Goal: Book appointment/travel/reservation

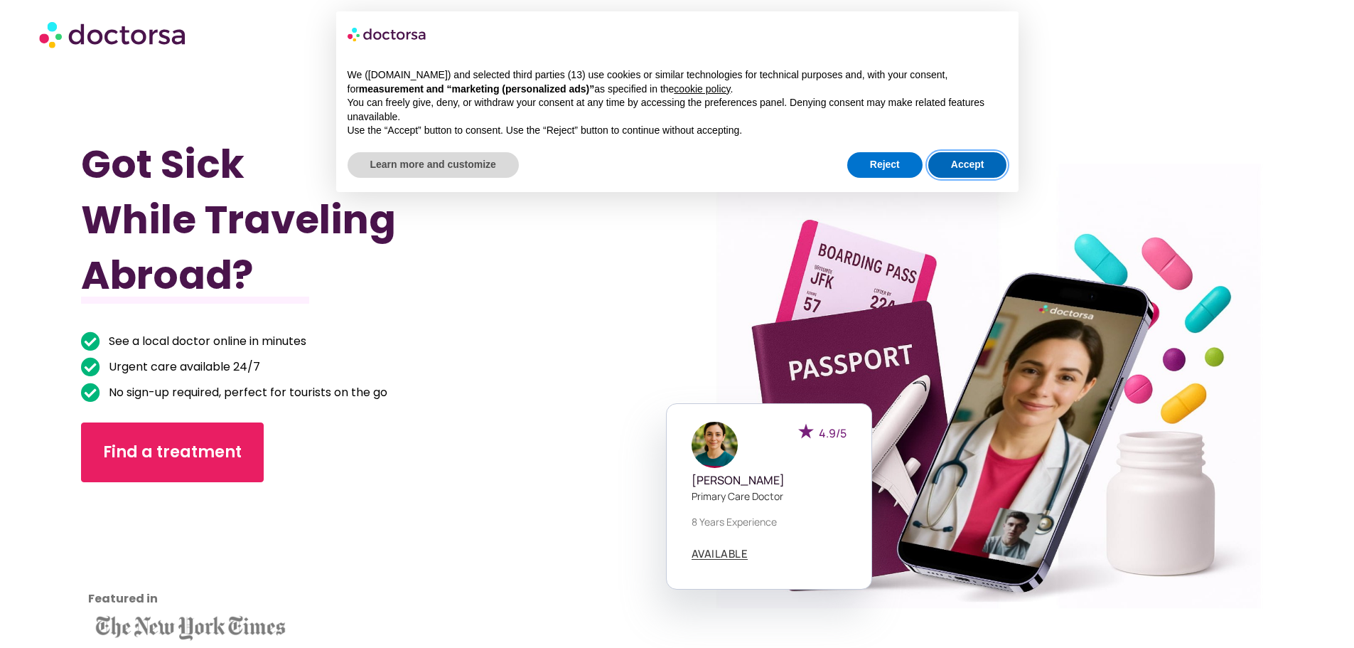
click at [984, 156] on button "Accept" at bounding box center [967, 165] width 79 height 26
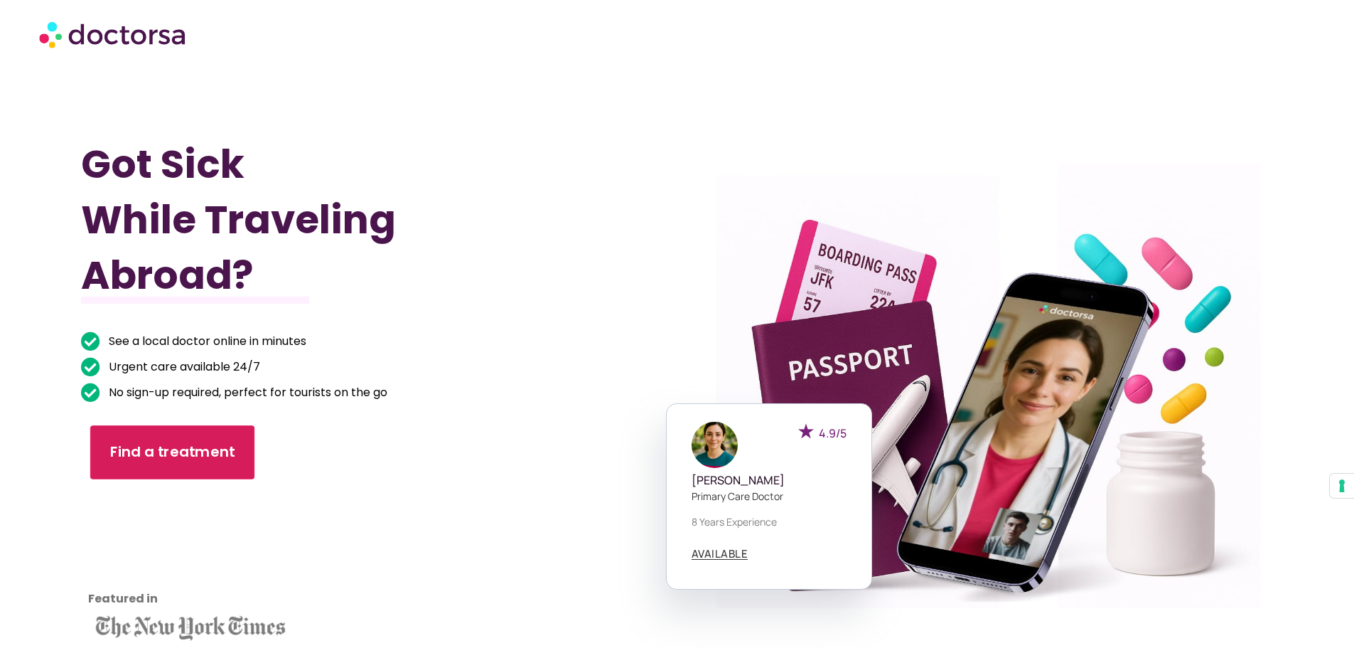
click at [225, 450] on span "Find a treatment" at bounding box center [172, 452] width 125 height 21
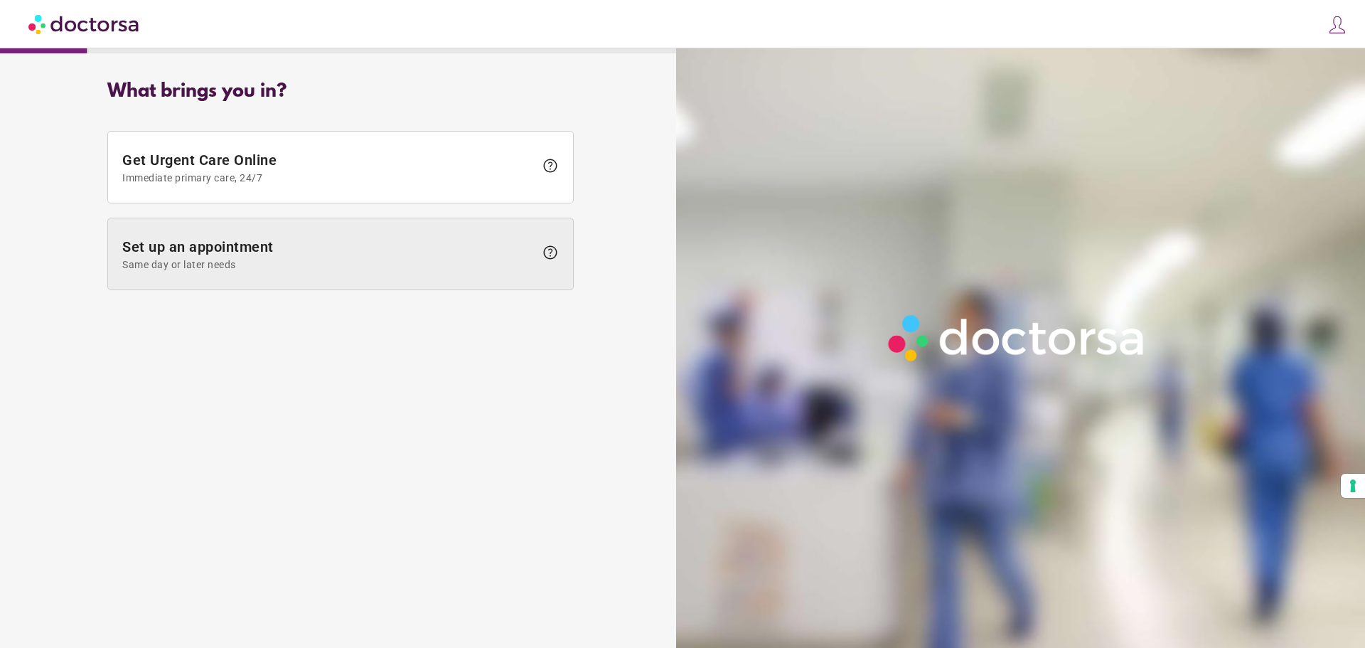
click at [313, 265] on span "Same day or later needs" at bounding box center [328, 264] width 412 height 11
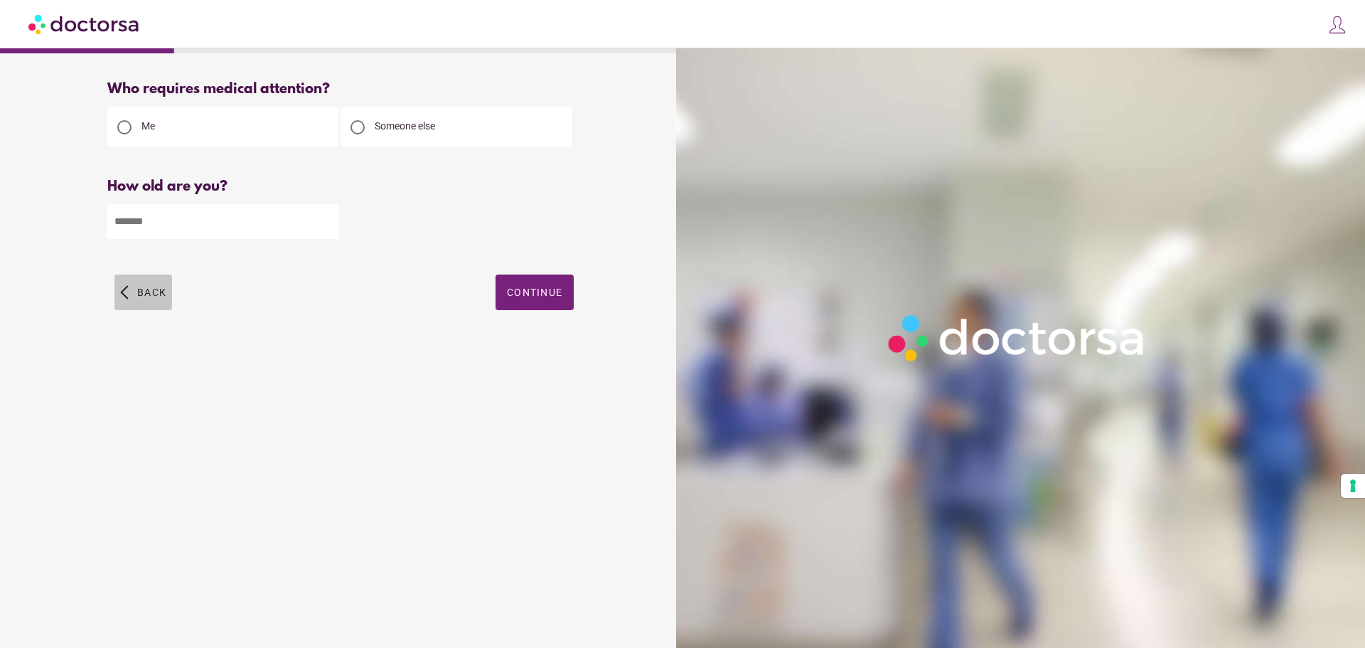
click at [164, 288] on span "Back" at bounding box center [151, 291] width 29 height 11
